Goal: Task Accomplishment & Management: Use online tool/utility

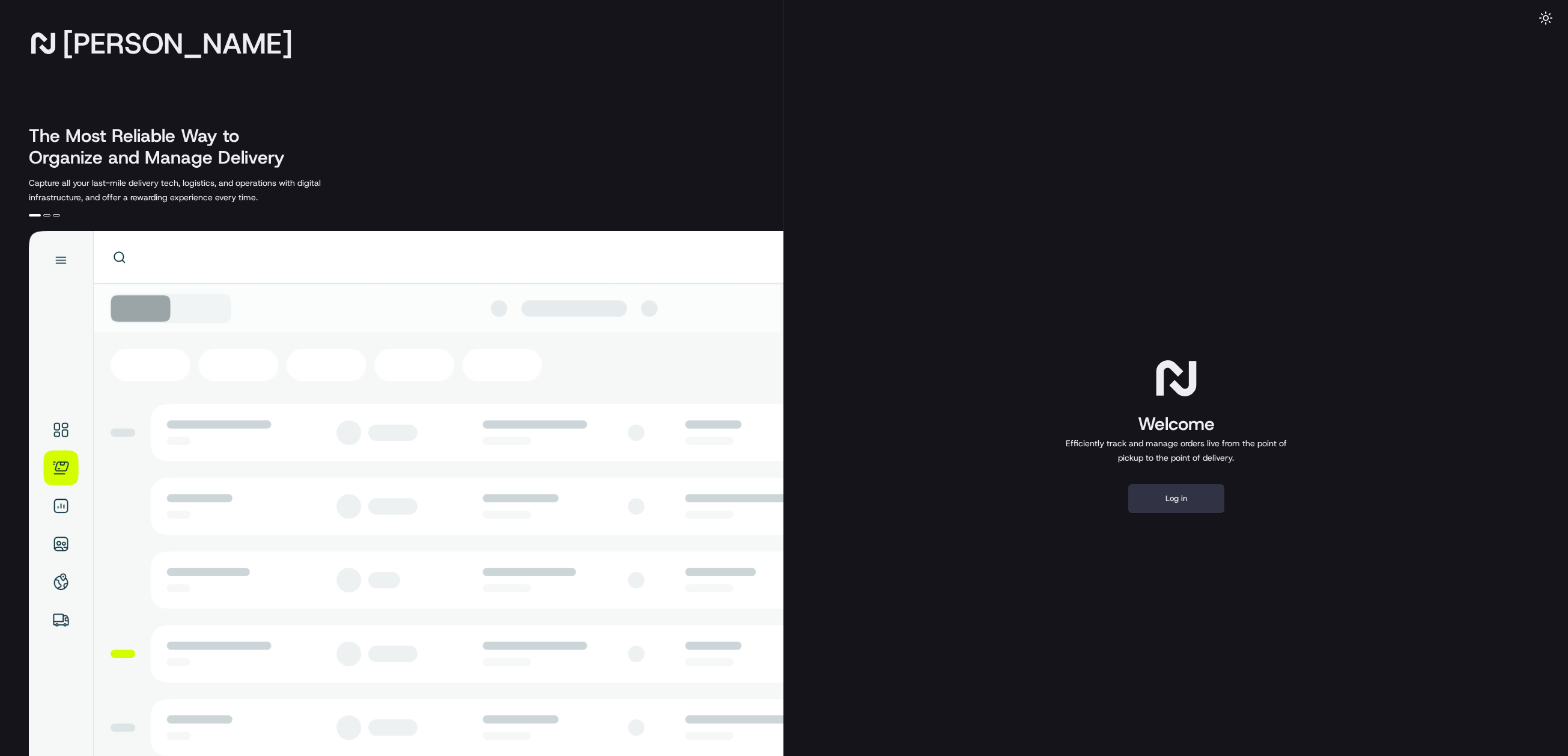
click at [1188, 499] on button "Log in" at bounding box center [1176, 498] width 96 height 29
